Goal: Transaction & Acquisition: Purchase product/service

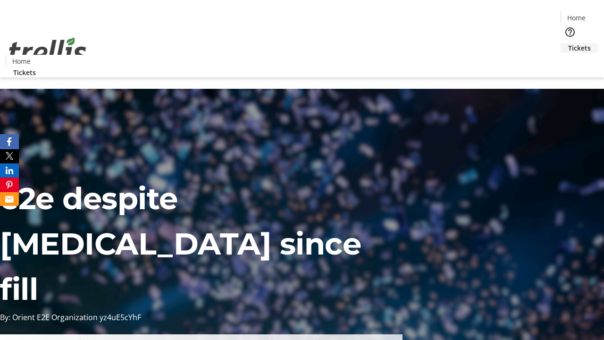
click at [568, 43] on span "Tickets" at bounding box center [579, 48] width 23 height 10
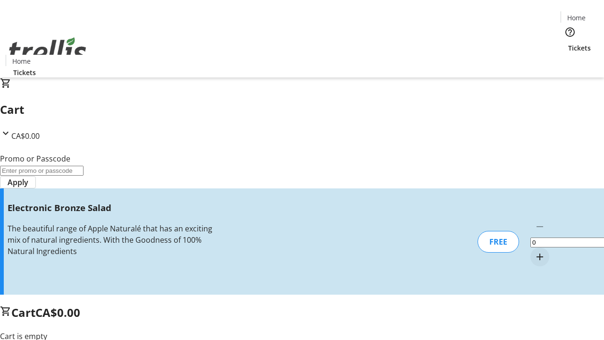
click at [534, 251] on mat-icon "Increment by one" at bounding box center [539, 256] width 11 height 11
type input "1"
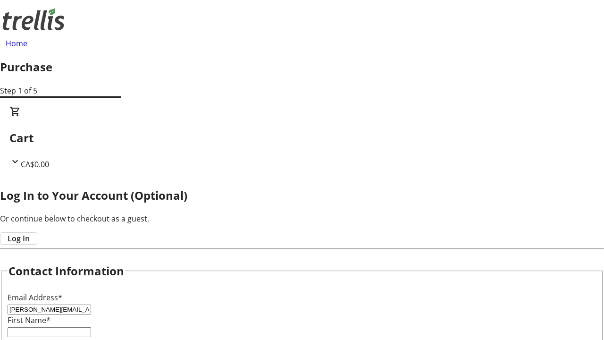
type input "[PERSON_NAME][EMAIL_ADDRESS][DOMAIN_NAME]"
type input "[PERSON_NAME]"
